Goal: Information Seeking & Learning: Find specific page/section

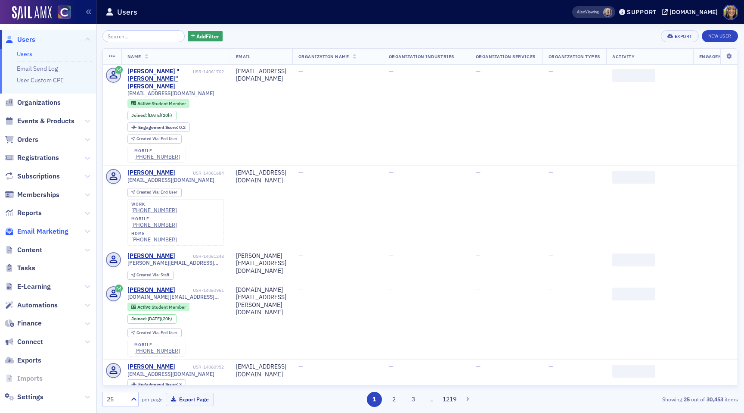
click at [33, 232] on span "Email Marketing" at bounding box center [42, 231] width 51 height 9
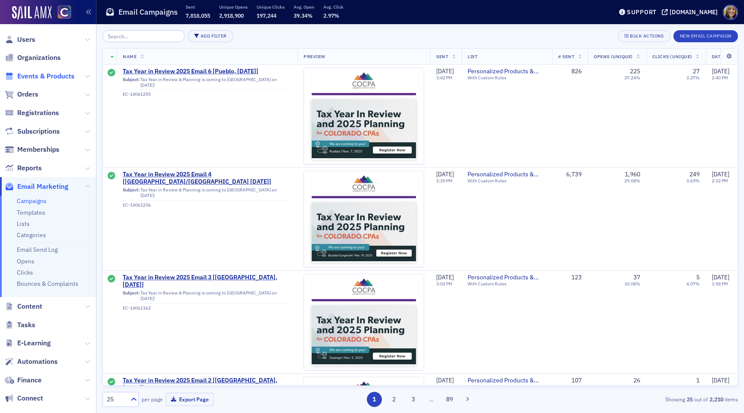
click at [57, 76] on span "Events & Products" at bounding box center [45, 75] width 57 height 9
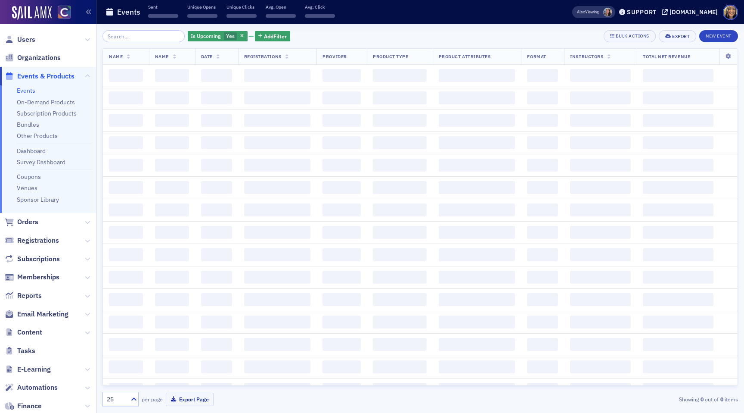
click at [123, 37] on input "search" at bounding box center [144, 36] width 82 height 12
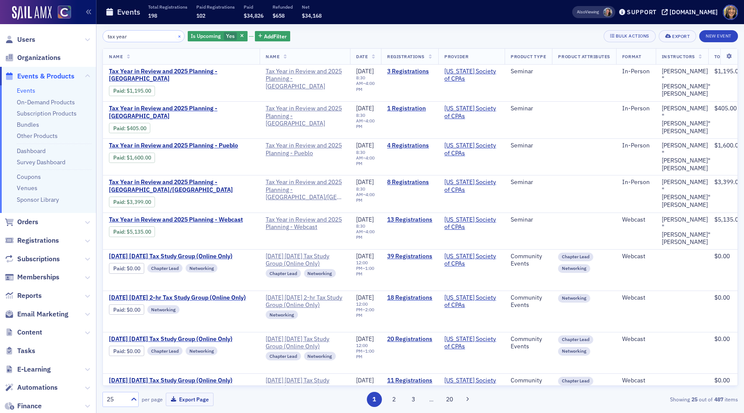
type input "tax year"
click at [176, 34] on button "×" at bounding box center [180, 36] width 8 height 8
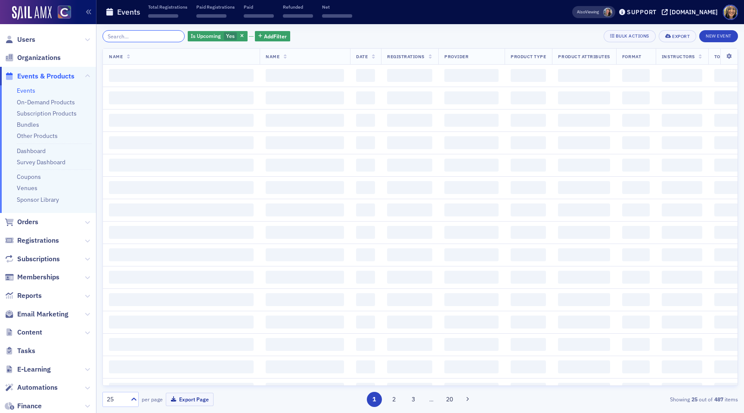
click at [145, 37] on input "search" at bounding box center [144, 36] width 82 height 12
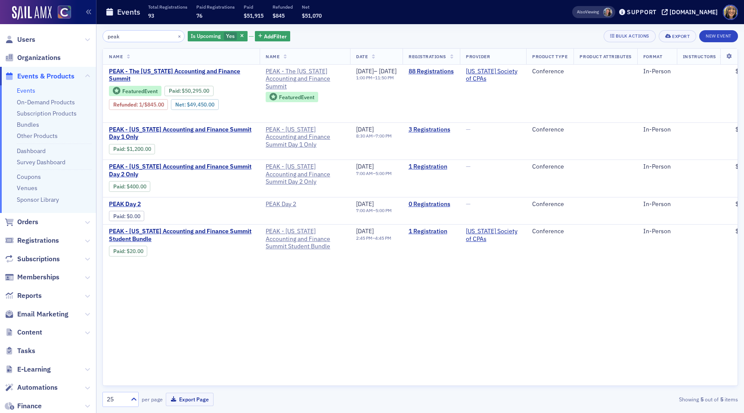
click at [144, 43] on div "peak × Is Upcoming Yes Add Filter Bulk Actions Export New Event Name Name Date …" at bounding box center [421, 218] width 636 height 376
click at [144, 38] on input "peak" at bounding box center [144, 36] width 82 height 12
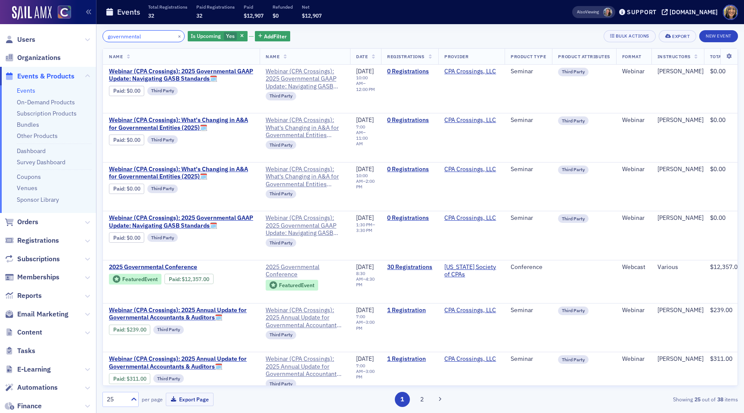
type input "governmental"
